Goal: Task Accomplishment & Management: Use online tool/utility

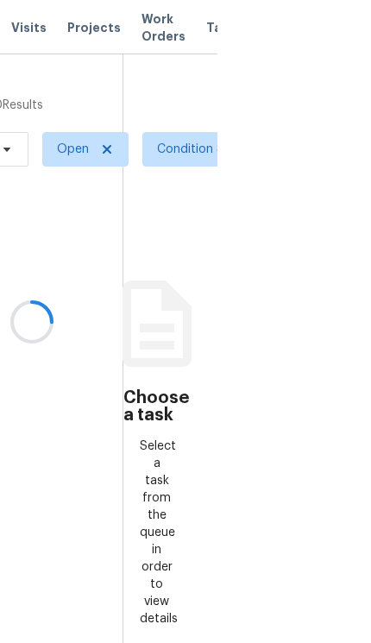
scroll to position [0, 157]
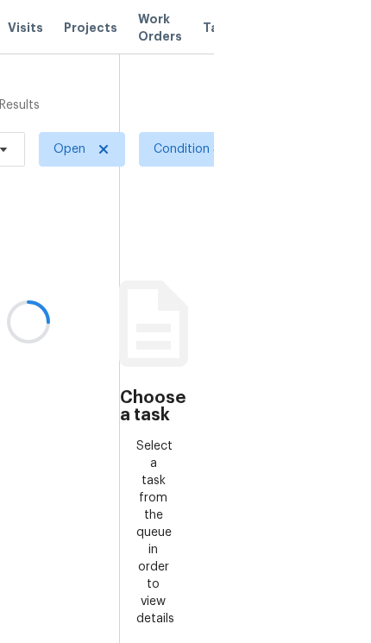
click at [176, 144] on div at bounding box center [28, 321] width 371 height 643
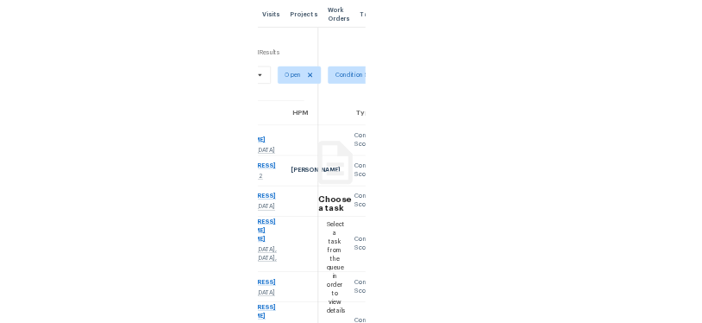
scroll to position [20, 0]
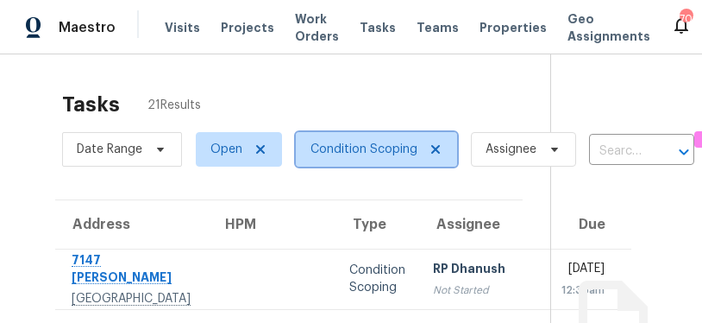
click at [347, 140] on span "Condition Scoping" at bounding box center [376, 149] width 161 height 35
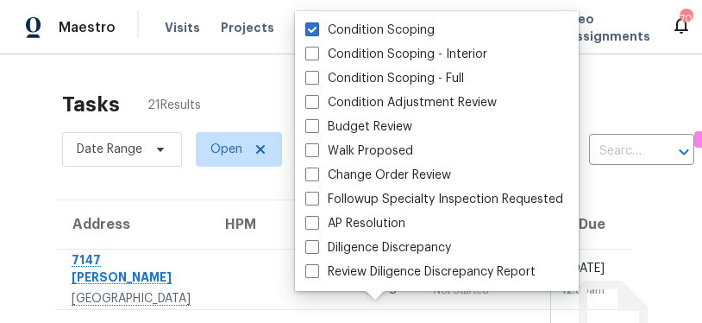
click at [248, 82] on div "Tasks 21 Results" at bounding box center [306, 104] width 488 height 45
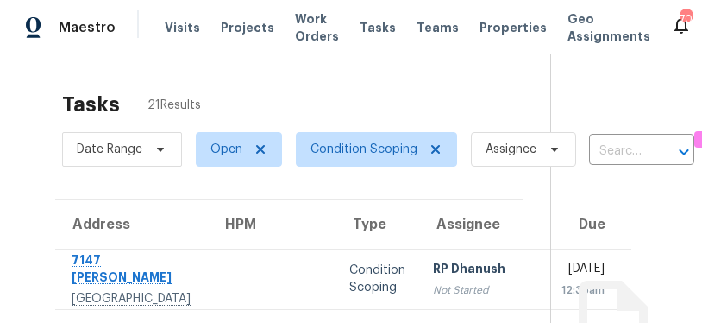
scroll to position [0, 0]
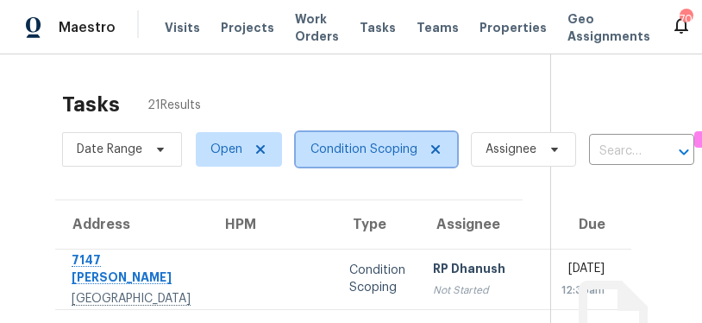
click at [370, 141] on span "Condition Scoping" at bounding box center [364, 149] width 107 height 17
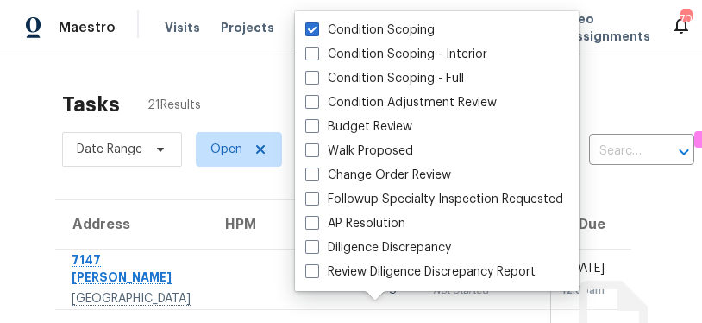
click at [370, 46] on label "Condition Scoping - Interior" at bounding box center [396, 54] width 182 height 17
click at [317, 46] on input "Condition Scoping - Interior" at bounding box center [310, 51] width 11 height 11
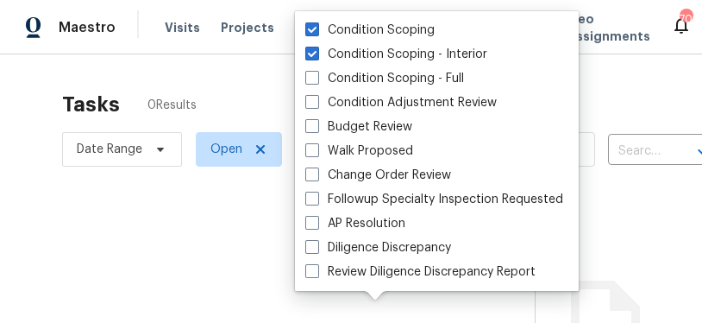
click at [370, 46] on label "Condition Scoping - Interior" at bounding box center [396, 54] width 182 height 17
click at [317, 46] on input "Condition Scoping - Interior" at bounding box center [310, 51] width 11 height 11
checkbox input "false"
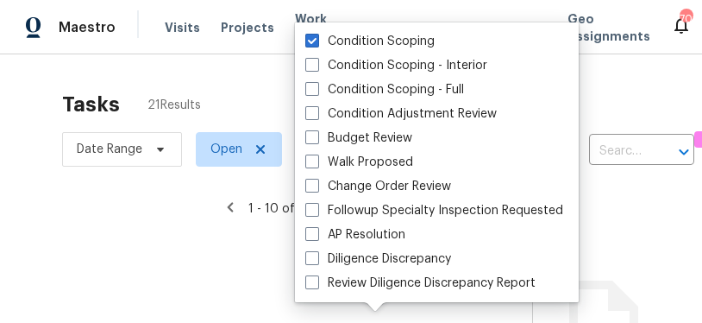
click at [311, 82] on span at bounding box center [312, 89] width 14 height 14
click at [311, 81] on input "Condition Scoping - Full" at bounding box center [310, 86] width 11 height 11
checkbox input "true"
click at [321, 57] on label "Condition Scoping - Interior" at bounding box center [396, 65] width 182 height 17
click at [317, 57] on input "Condition Scoping - Interior" at bounding box center [310, 62] width 11 height 11
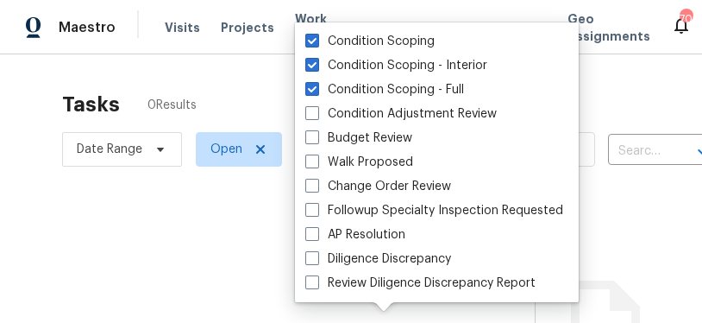
checkbox input "true"
click at [317, 34] on span at bounding box center [312, 41] width 14 height 14
click at [317, 33] on input "Condition Scoping" at bounding box center [310, 38] width 11 height 11
checkbox input "false"
click at [230, 68] on div at bounding box center [351, 161] width 702 height 323
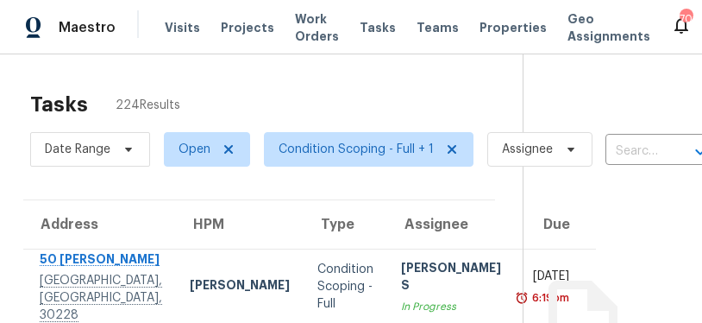
scroll to position [0, 33]
